Goal: Information Seeking & Learning: Learn about a topic

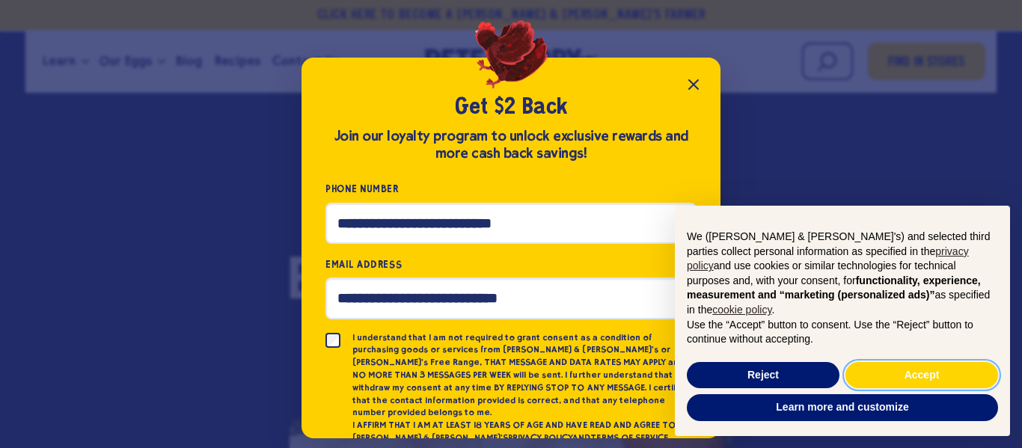
click at [904, 362] on button "Accept" at bounding box center [922, 375] width 153 height 27
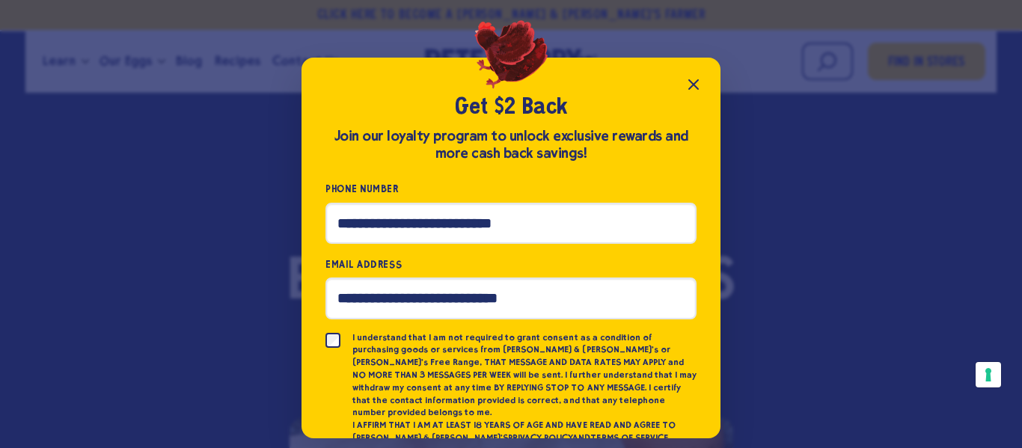
click at [689, 76] on icon "Close popup" at bounding box center [694, 85] width 18 height 18
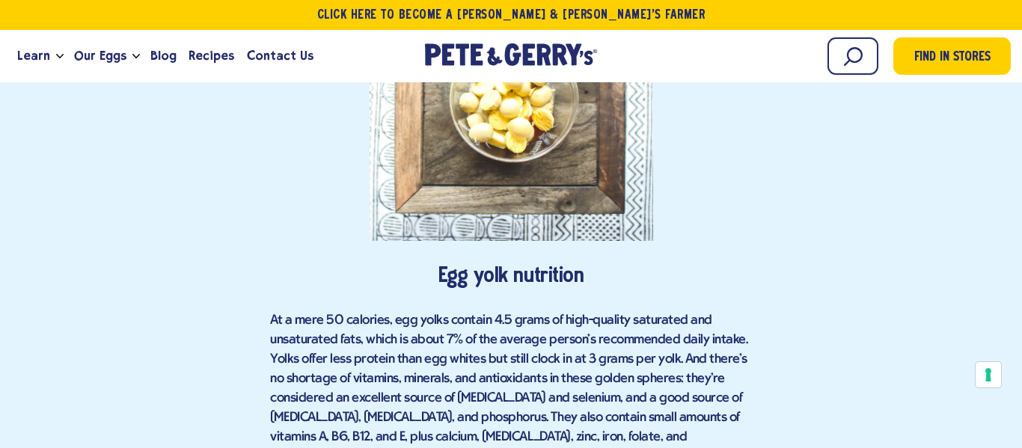
scroll to position [2516, 0]
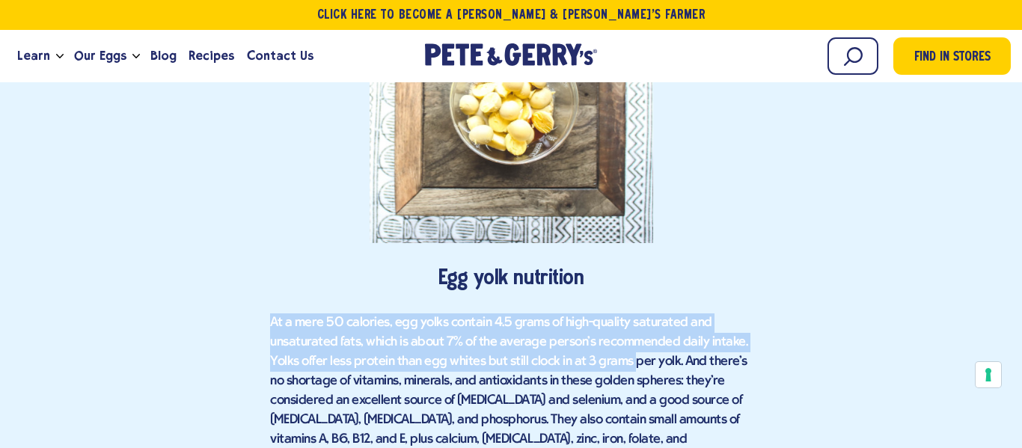
drag, startPoint x: 272, startPoint y: 297, endPoint x: 631, endPoint y: 349, distance: 363.0
click at [631, 349] on p "At a mere 50 calories, egg yolks contain 4.5 grams of high-quality saturated an…" at bounding box center [511, 392] width 482 height 156
click at [826, 332] on div "Find in Stores Egg Whites vs. Egg Yolks | What's the Difference? Health Benefit…" at bounding box center [511, 170] width 1000 height 3861
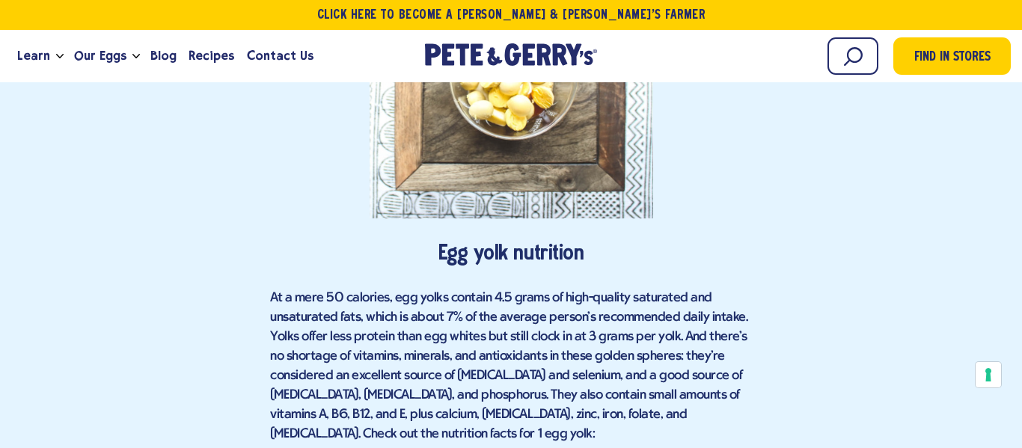
scroll to position [2541, 0]
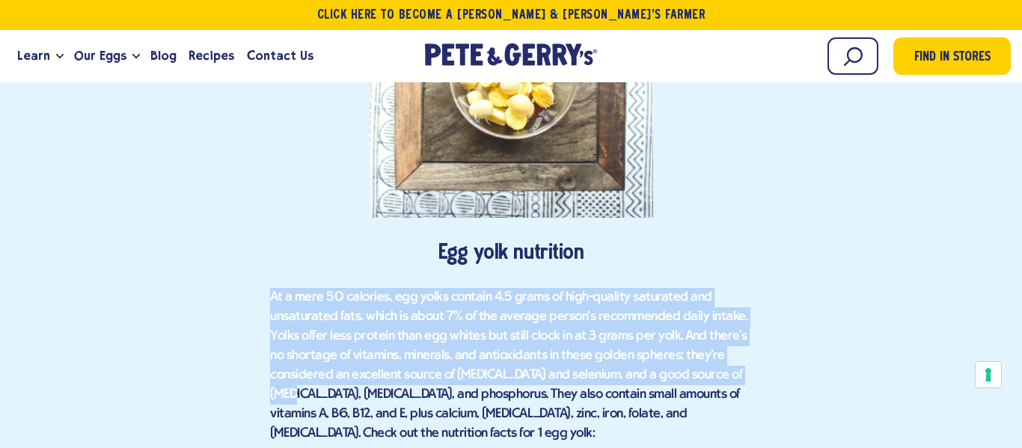
drag, startPoint x: 270, startPoint y: 276, endPoint x: 751, endPoint y: 359, distance: 487.6
click at [751, 359] on p "At a mere 50 calories, egg yolks contain 4.5 grams of high-quality saturated an…" at bounding box center [511, 366] width 482 height 156
copy span "At a mere 50 calories, egg yolks contain 4.5 grams of high-quality saturated an…"
